Goal: Information Seeking & Learning: Find specific page/section

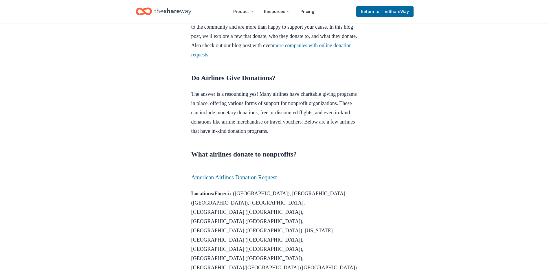
scroll to position [220, 0]
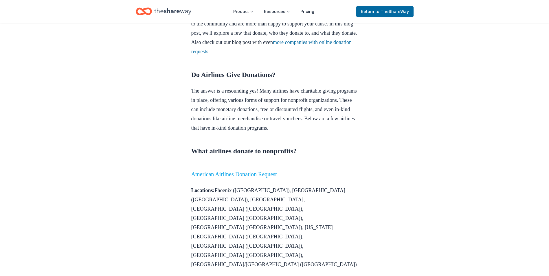
click at [227, 178] on link "American Airlines Donation Request" at bounding box center [234, 174] width 86 height 6
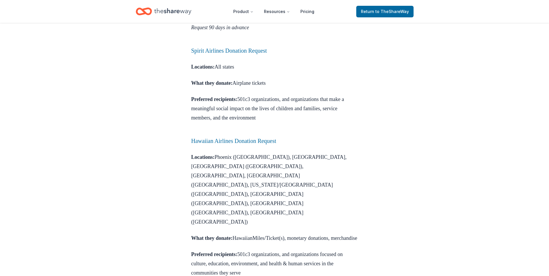
scroll to position [533, 0]
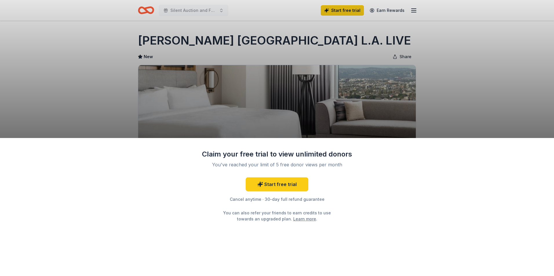
click at [414, 11] on div "Claim your free trial to view unlimited donors You've reached your limit of 5 f…" at bounding box center [277, 138] width 554 height 276
